Goal: Task Accomplishment & Management: Use online tool/utility

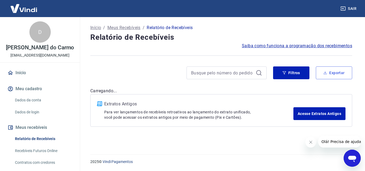
click at [332, 71] on button "Exportar" at bounding box center [334, 73] width 36 height 13
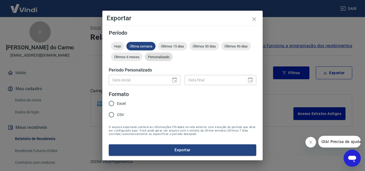
click at [166, 58] on span "Personalizado" at bounding box center [159, 57] width 28 height 4
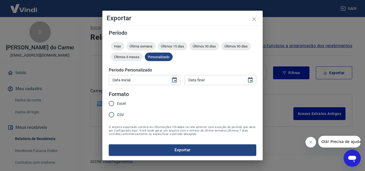
click at [174, 83] on icon "Choose date" at bounding box center [174, 80] width 6 height 6
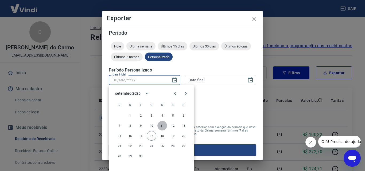
click at [163, 126] on button "11" at bounding box center [162, 126] width 10 height 10
type input "[DATE]"
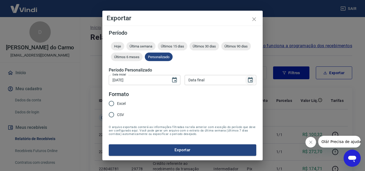
click at [253, 83] on icon "Choose date" at bounding box center [250, 80] width 6 height 6
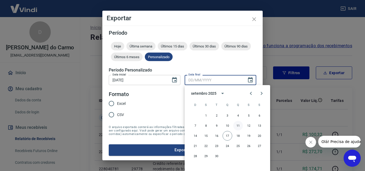
click at [239, 125] on button "11" at bounding box center [238, 126] width 10 height 10
type input "[DATE]"
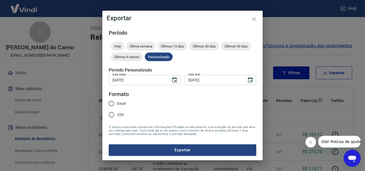
click at [115, 104] on input "Excel" at bounding box center [111, 103] width 11 height 11
radio input "true"
click at [187, 144] on form "Período Hoje Última semana Últimos 15 dias Últimos 30 dias Últimos 90 dias Últi…" at bounding box center [183, 93] width 148 height 126
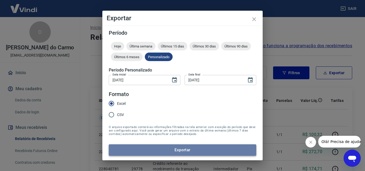
click at [185, 150] on button "Exportar" at bounding box center [183, 150] width 148 height 11
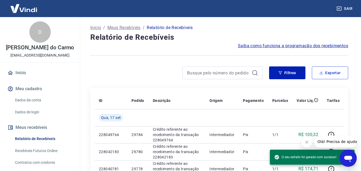
drag, startPoint x: 328, startPoint y: 75, endPoint x: 293, endPoint y: 81, distance: 36.3
click at [328, 75] on button "Exportar" at bounding box center [330, 73] width 36 height 13
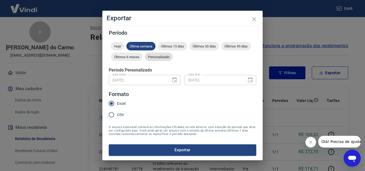
click at [167, 57] on span "Personalizado" at bounding box center [159, 57] width 28 height 4
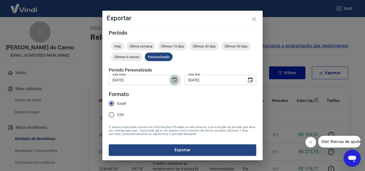
click at [176, 80] on icon "Choose date, selected date is 11 de set de 2025" at bounding box center [174, 79] width 5 height 5
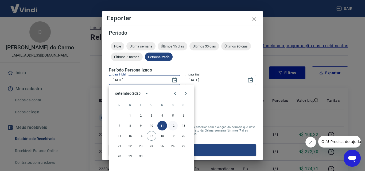
click at [174, 125] on button "12" at bounding box center [173, 126] width 10 height 10
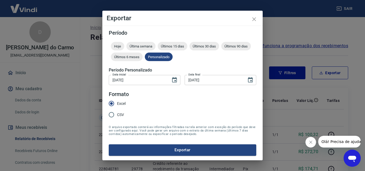
type input "[DATE]"
click at [251, 81] on icon "Choose date, selected date is 11 de set de 2025" at bounding box center [250, 79] width 5 height 5
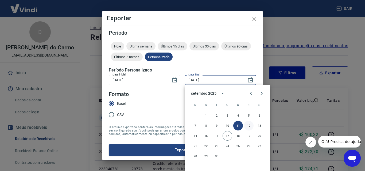
click at [250, 126] on button "12" at bounding box center [249, 126] width 10 height 10
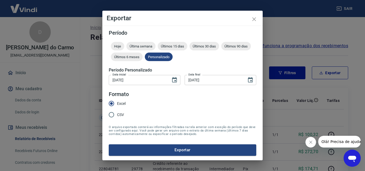
type input "[DATE]"
click at [177, 153] on button "Exportar" at bounding box center [183, 150] width 148 height 11
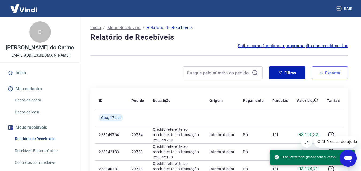
click at [330, 74] on button "Exportar" at bounding box center [330, 73] width 36 height 13
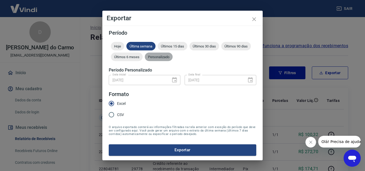
click at [158, 55] on span "Personalizado" at bounding box center [159, 57] width 28 height 4
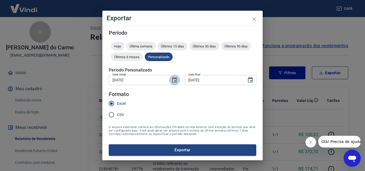
click at [174, 81] on icon "Choose date, selected date is 12 de set de 2025" at bounding box center [174, 80] width 6 height 6
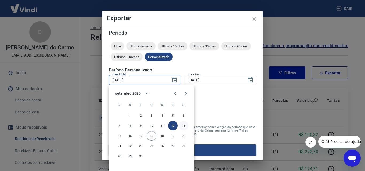
click at [186, 125] on button "13" at bounding box center [184, 126] width 10 height 10
type input "[DATE]"
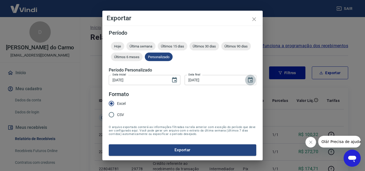
click at [250, 80] on icon "Choose date, selected date is 12 de set de 2025" at bounding box center [250, 80] width 6 height 6
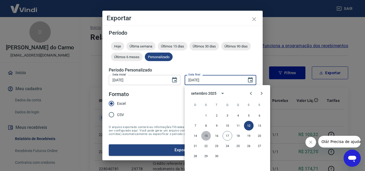
click at [206, 137] on button "15" at bounding box center [206, 136] width 10 height 10
type input "[DATE]"
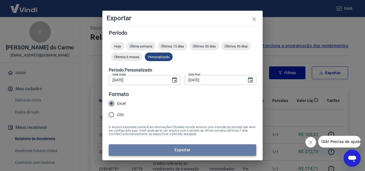
click at [168, 149] on button "Exportar" at bounding box center [183, 150] width 148 height 11
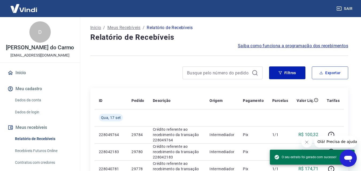
drag, startPoint x: 333, startPoint y: 74, endPoint x: 287, endPoint y: 76, distance: 45.5
click at [333, 74] on button "Exportar" at bounding box center [330, 73] width 36 height 13
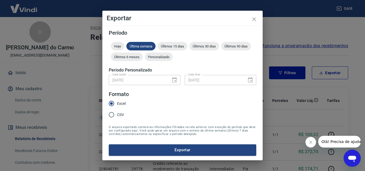
click at [176, 79] on div "[DATE] Data inicial" at bounding box center [145, 80] width 72 height 10
click at [162, 57] on span "Personalizado" at bounding box center [159, 57] width 28 height 4
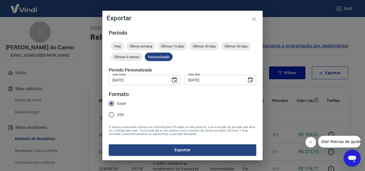
click at [175, 81] on icon "Choose date, selected date is 13 de set de 2025" at bounding box center [174, 79] width 5 height 5
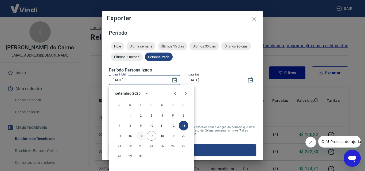
click at [142, 136] on button "16" at bounding box center [141, 136] width 10 height 10
type input "[DATE]"
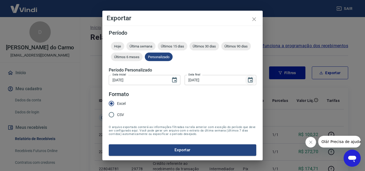
click at [249, 82] on icon "Choose date, selected date is 15 de set de 2025" at bounding box center [250, 79] width 5 height 5
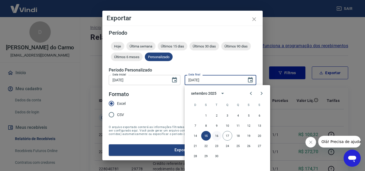
click at [217, 137] on button "16" at bounding box center [217, 136] width 10 height 10
type input "[DATE]"
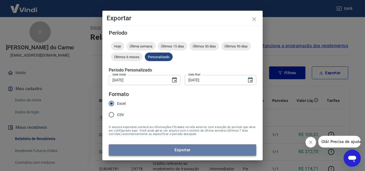
click at [187, 151] on button "Exportar" at bounding box center [183, 150] width 148 height 11
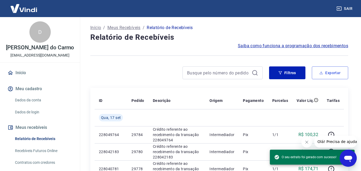
click at [330, 75] on button "Exportar" at bounding box center [330, 73] width 36 height 13
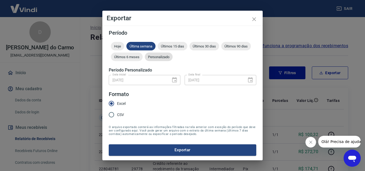
click at [163, 57] on span "Personalizado" at bounding box center [159, 57] width 28 height 4
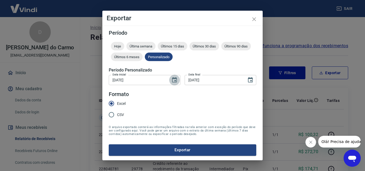
click at [175, 81] on icon "Choose date, selected date is 16 de set de 2025" at bounding box center [174, 79] width 5 height 5
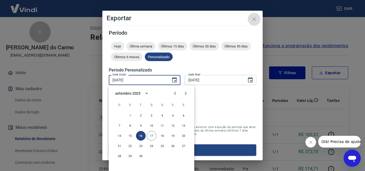
click at [256, 22] on icon "close" at bounding box center [254, 19] width 6 height 6
